Goal: Information Seeking & Learning: Learn about a topic

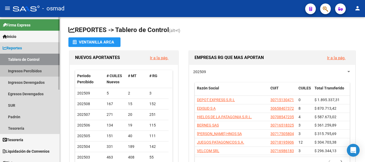
click at [20, 72] on link "Ingresos Percibidos" at bounding box center [30, 70] width 60 height 11
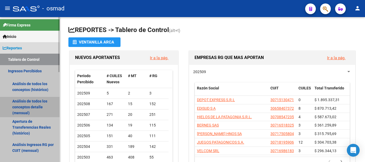
click at [27, 111] on link "Análisis de todos los conceptos detalle (mensual)" at bounding box center [30, 107] width 60 height 20
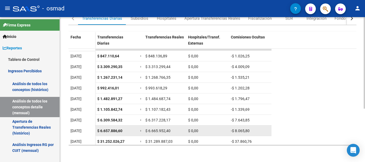
scroll to position [8, 0]
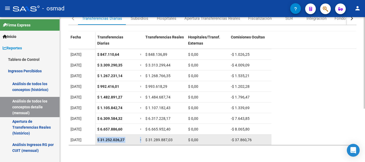
drag, startPoint x: 98, startPoint y: 140, endPoint x: 143, endPoint y: 140, distance: 45.5
click at [143, 140] on div "$ 31.252.026,27 = $ 31.289.887,03 $ 0,00 -$ 37.860,76" at bounding box center [183, 140] width 176 height 11
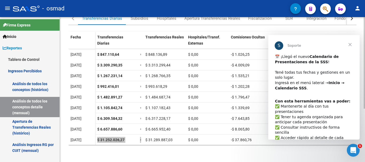
scroll to position [0, 0]
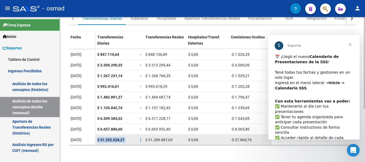
click at [107, 140] on span "$ 31.252.026,27" at bounding box center [110, 140] width 27 height 4
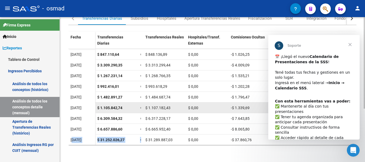
drag, startPoint x: 73, startPoint y: 138, endPoint x: 179, endPoint y: 109, distance: 109.6
click at [141, 140] on datatable-body-row "[DATE] $ 31.252.026,27 = $ 31.289.887,03 $ 0,00 -$ 37.860,76" at bounding box center [169, 140] width 203 height 11
